Goal: Browse casually: Explore the website without a specific task or goal

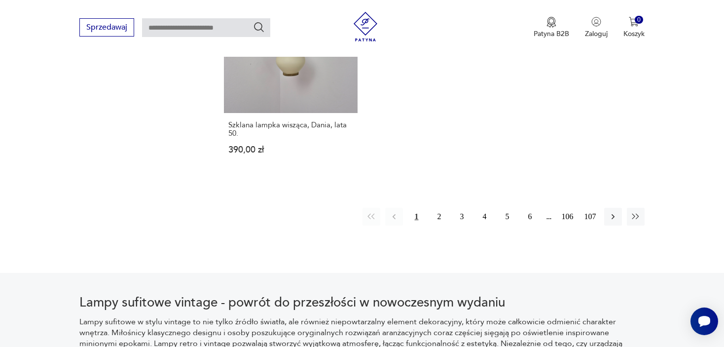
scroll to position [1591, 0]
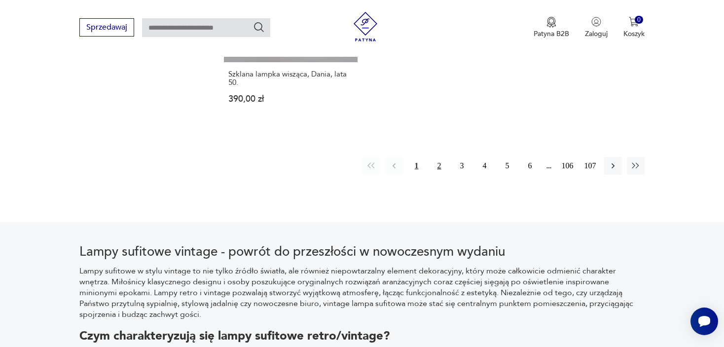
click at [439, 157] on button "2" at bounding box center [439, 166] width 18 height 18
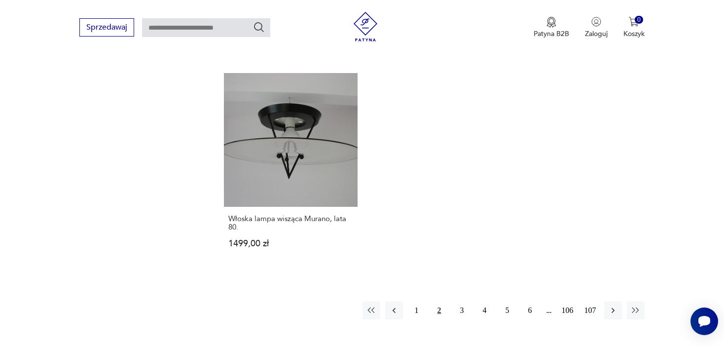
scroll to position [1563, 0]
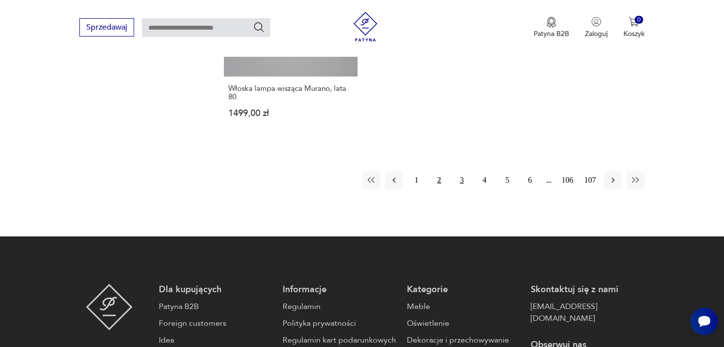
click at [458, 171] on button "3" at bounding box center [462, 180] width 18 height 18
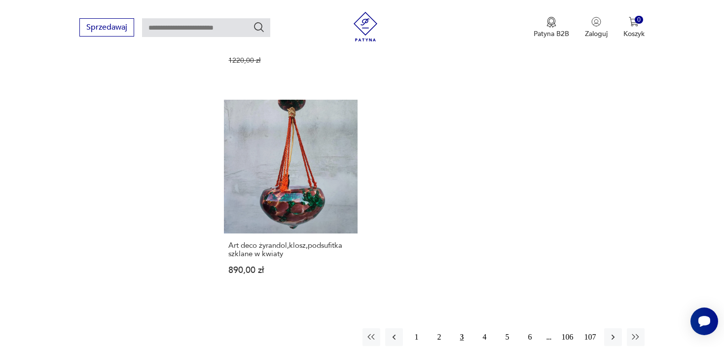
scroll to position [1563, 0]
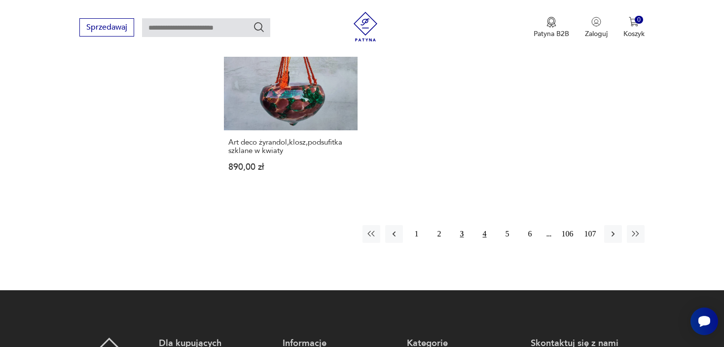
click at [478, 234] on button "4" at bounding box center [485, 234] width 18 height 18
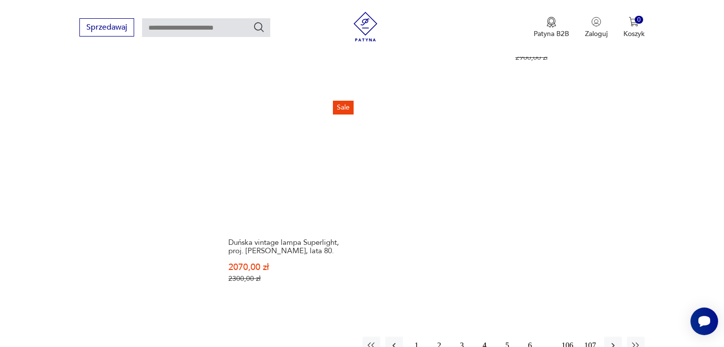
scroll to position [1563, 0]
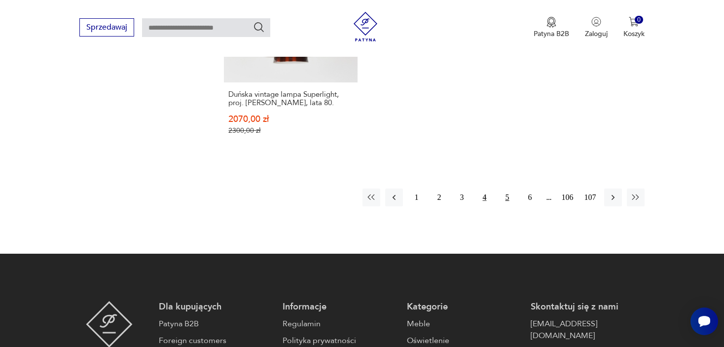
click at [507, 190] on button "5" at bounding box center [507, 197] width 18 height 18
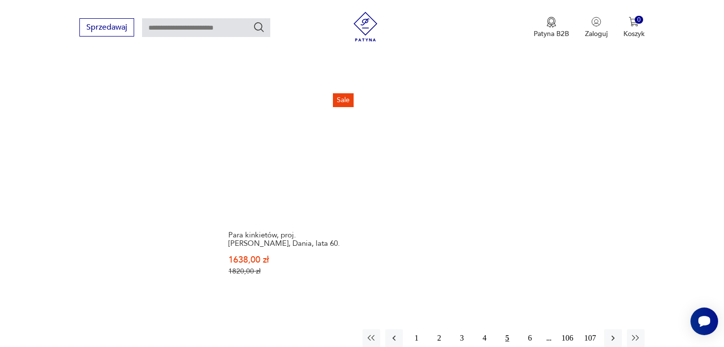
scroll to position [1464, 0]
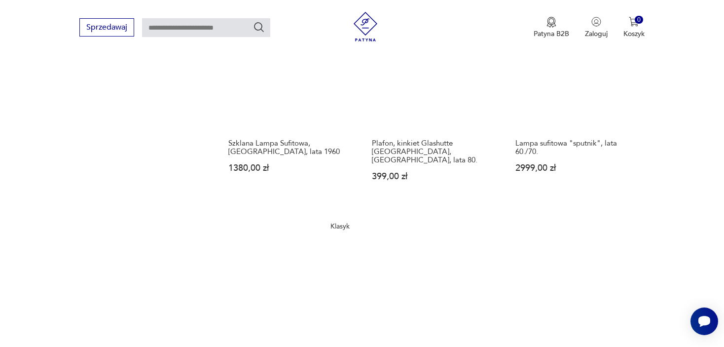
scroll to position [1464, 0]
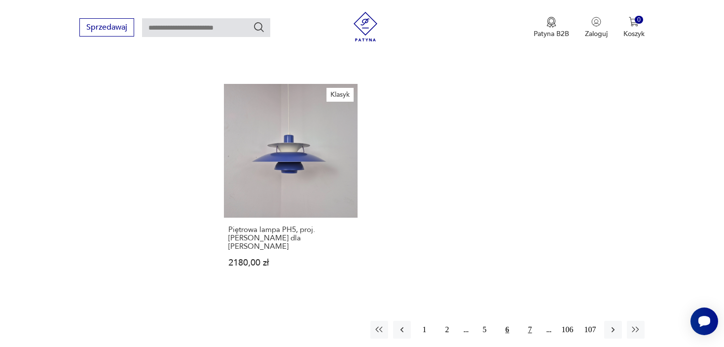
click at [530, 320] on button "7" at bounding box center [530, 329] width 18 height 18
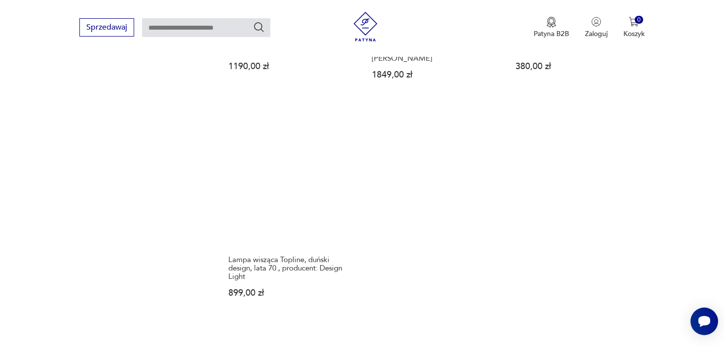
scroll to position [1415, 0]
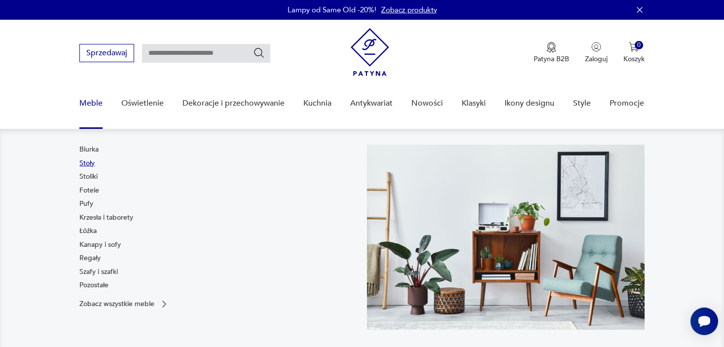
click at [85, 163] on link "Stoły" at bounding box center [86, 163] width 15 height 10
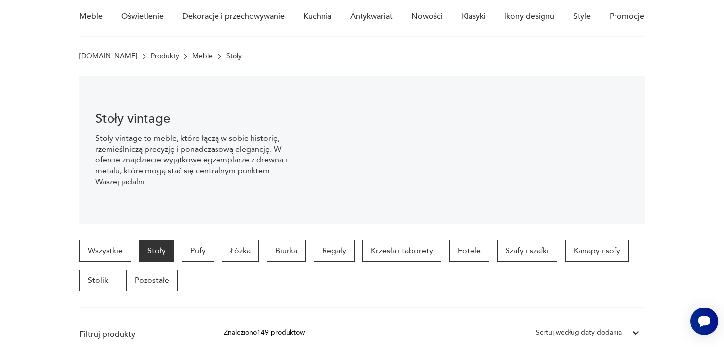
scroll to position [84, 0]
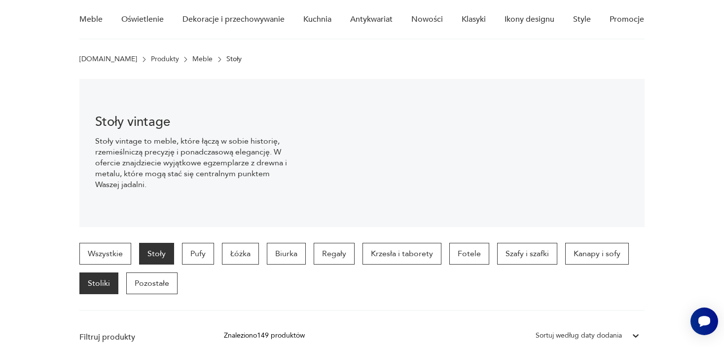
click at [98, 279] on p "Stoliki" at bounding box center [98, 283] width 39 height 22
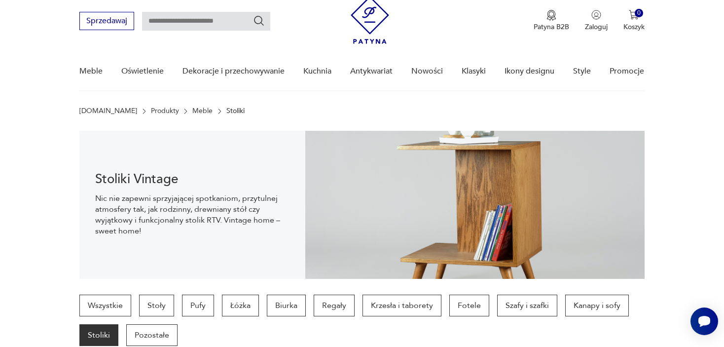
scroll to position [49, 0]
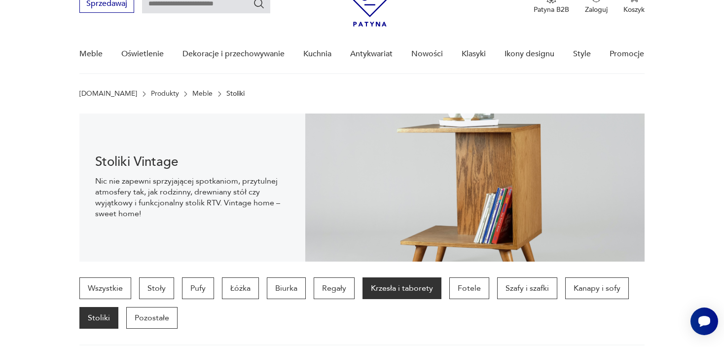
click at [390, 290] on p "Krzesła i taborety" at bounding box center [401, 288] width 79 height 22
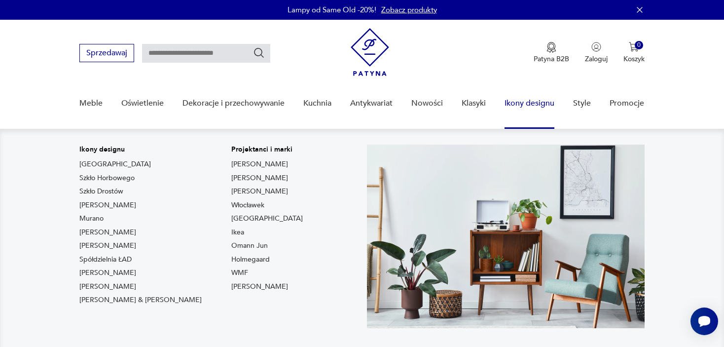
click at [527, 105] on link "Ikony designu" at bounding box center [529, 103] width 50 height 38
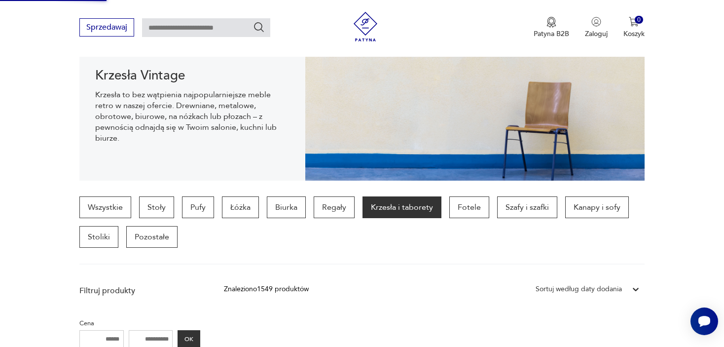
scroll to position [49, 0]
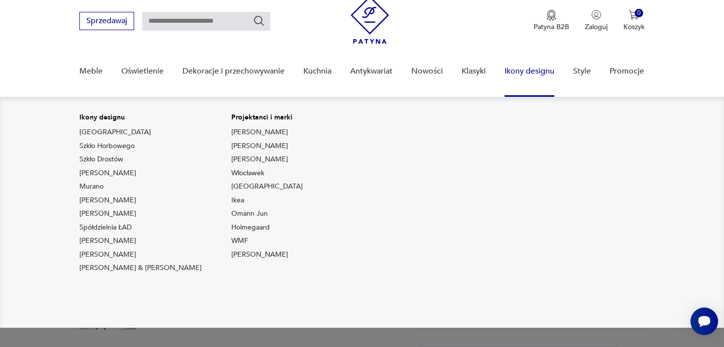
scroll to position [49, 0]
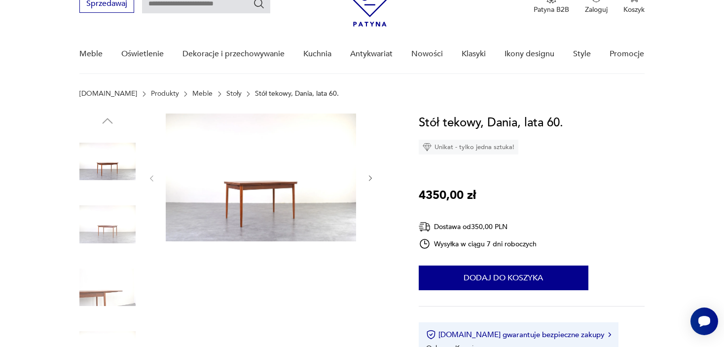
click at [368, 172] on div at bounding box center [260, 178] width 227 height 130
click at [368, 181] on icon "button" at bounding box center [370, 178] width 8 height 8
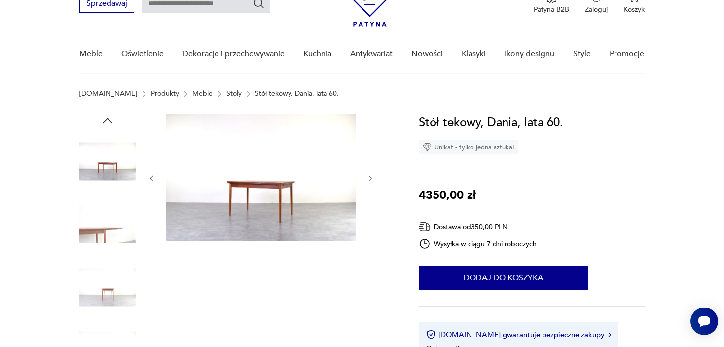
click at [368, 181] on icon "button" at bounding box center [370, 178] width 8 height 8
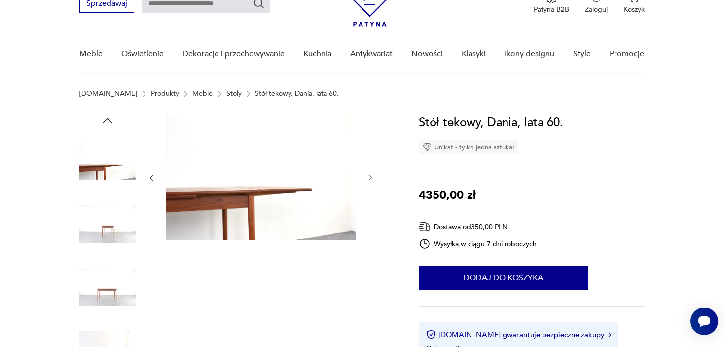
click at [368, 181] on icon "button" at bounding box center [370, 178] width 8 height 8
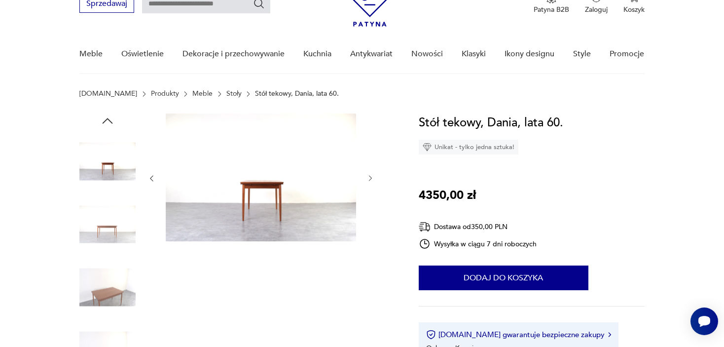
click at [368, 181] on icon "button" at bounding box center [370, 178] width 8 height 8
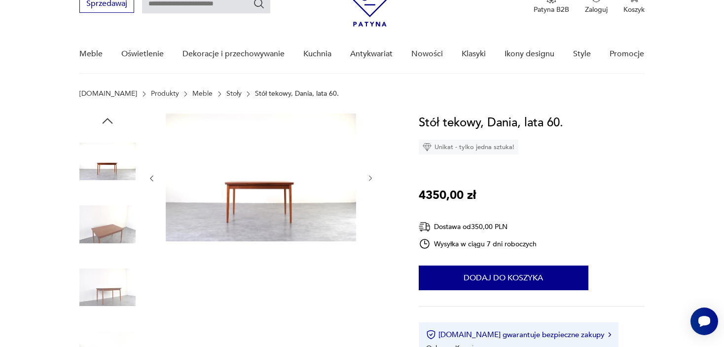
click at [368, 181] on icon "button" at bounding box center [370, 178] width 8 height 8
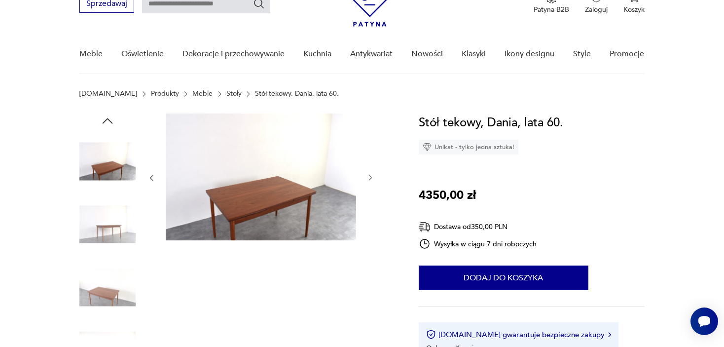
click at [368, 181] on icon "button" at bounding box center [370, 178] width 8 height 8
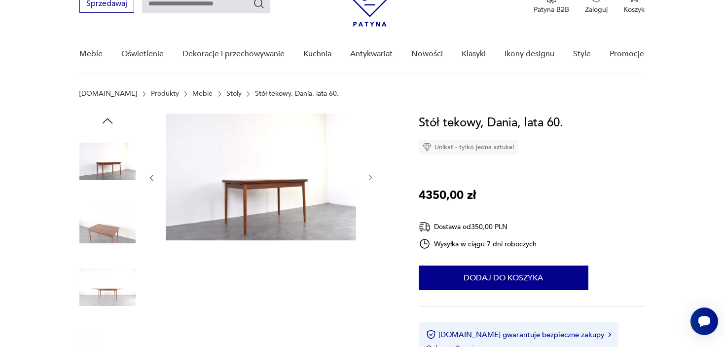
click at [221, 173] on img at bounding box center [261, 176] width 190 height 127
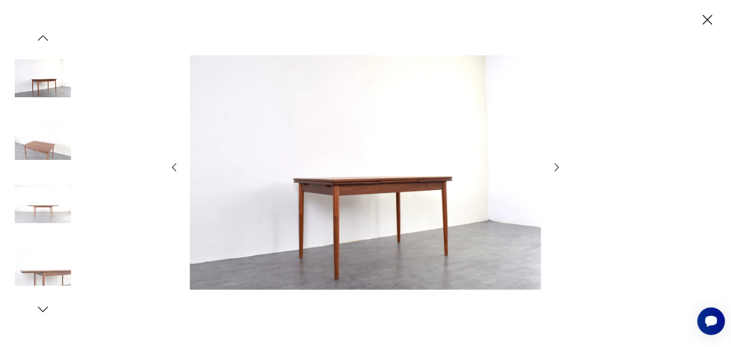
click at [554, 164] on icon "button" at bounding box center [557, 167] width 12 height 12
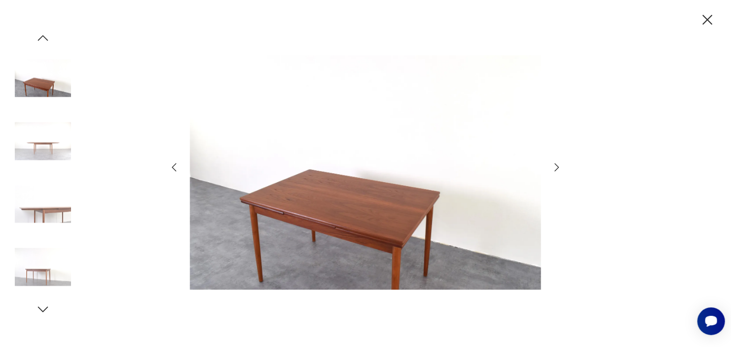
click at [326, 237] on img at bounding box center [365, 172] width 351 height 277
click at [557, 171] on icon "button" at bounding box center [557, 167] width 12 height 12
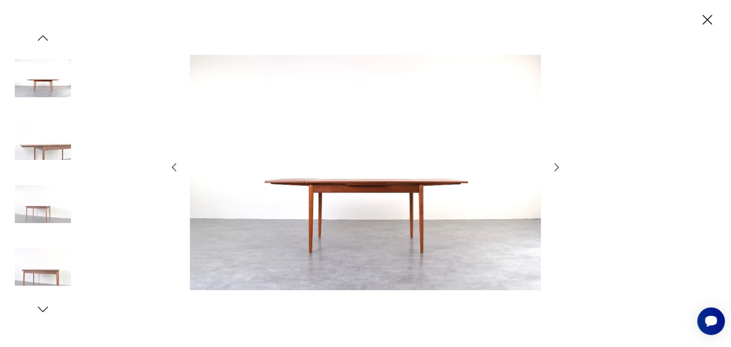
click at [557, 171] on icon "button" at bounding box center [557, 167] width 12 height 12
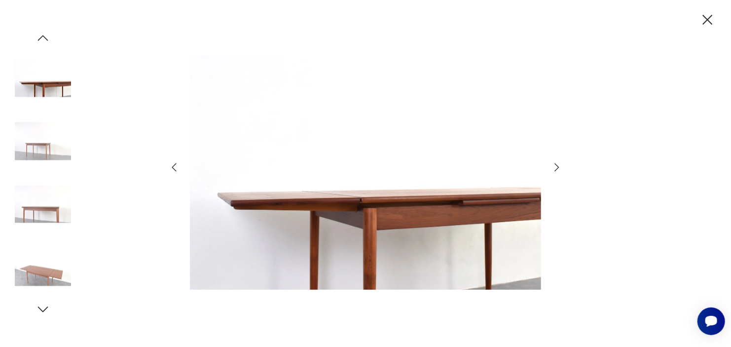
click at [557, 171] on icon "button" at bounding box center [557, 167] width 12 height 12
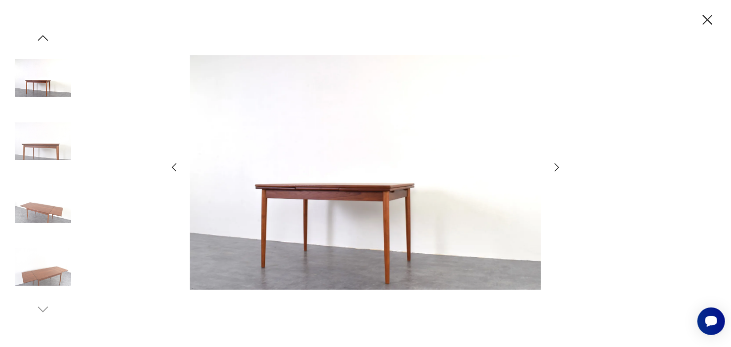
click at [557, 171] on icon "button" at bounding box center [557, 167] width 12 height 12
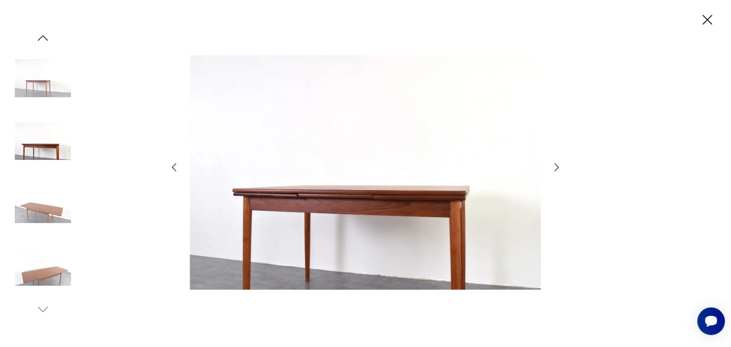
click at [557, 171] on icon "button" at bounding box center [557, 167] width 12 height 12
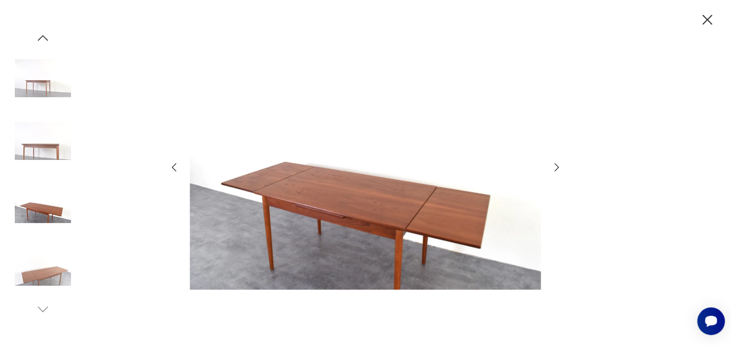
click at [557, 171] on icon "button" at bounding box center [557, 167] width 12 height 12
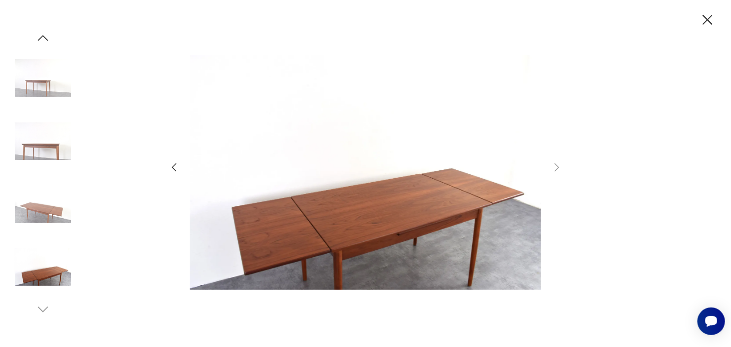
click at [713, 20] on icon "button" at bounding box center [707, 19] width 17 height 17
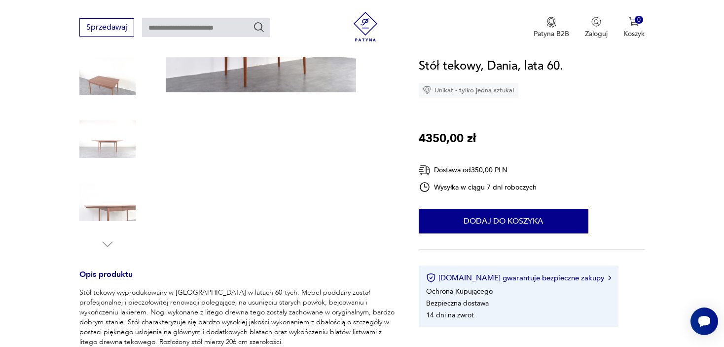
scroll to position [0, 0]
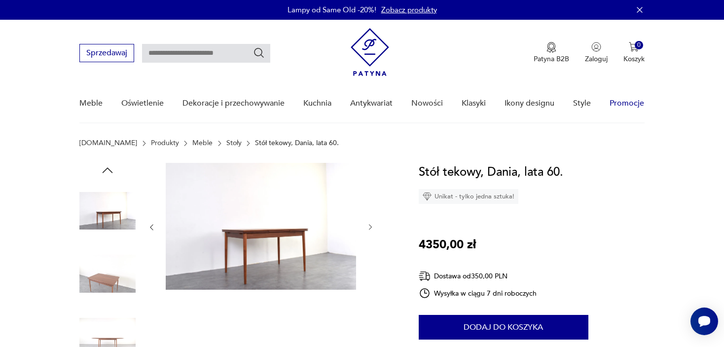
click at [614, 105] on link "Promocje" at bounding box center [626, 103] width 35 height 38
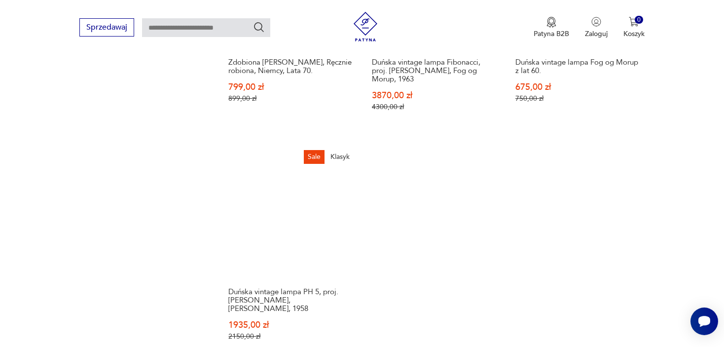
scroll to position [1474, 0]
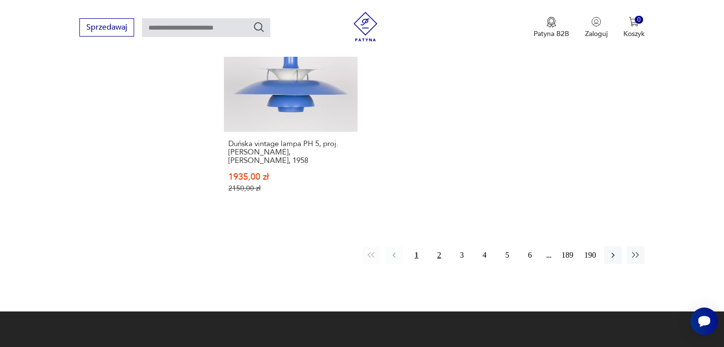
click at [442, 246] on button "2" at bounding box center [439, 255] width 18 height 18
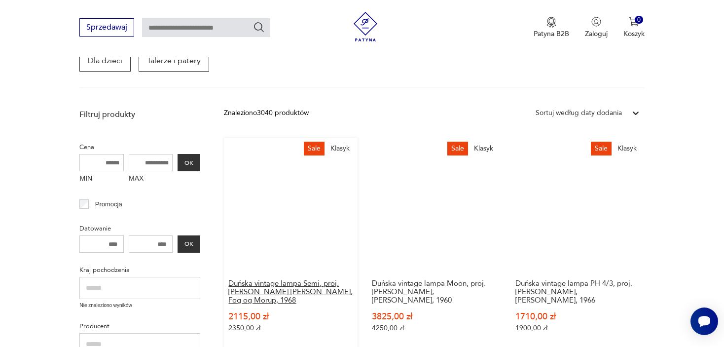
scroll to position [226, 0]
